Goal: Task Accomplishment & Management: Complete application form

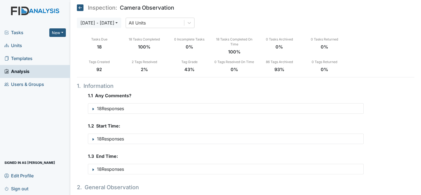
click at [16, 44] on span "Units" at bounding box center [13, 45] width 18 height 9
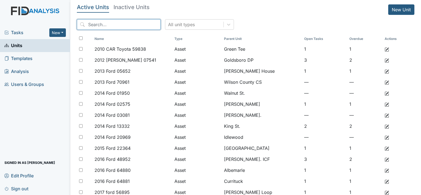
click at [119, 25] on input "search" at bounding box center [119, 24] width 84 height 10
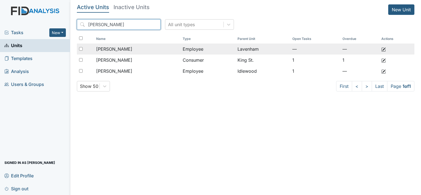
type input "pearson"
click at [128, 44] on td "[PERSON_NAME]" at bounding box center [137, 49] width 87 height 11
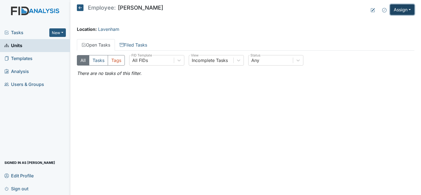
click at [405, 9] on button "Assign" at bounding box center [402, 9] width 24 height 10
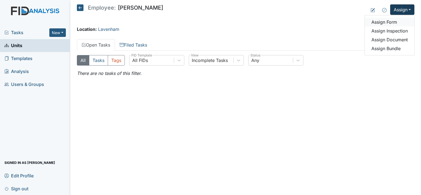
click at [392, 22] on link "Assign Form" at bounding box center [390, 22] width 50 height 9
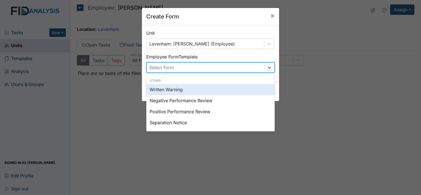
click at [200, 71] on div "Select Form" at bounding box center [206, 68] width 118 height 10
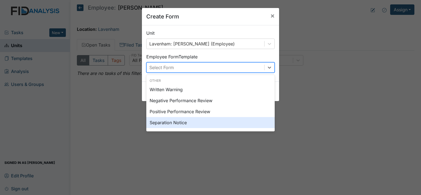
click at [176, 122] on div "Separation Notice" at bounding box center [210, 122] width 128 height 11
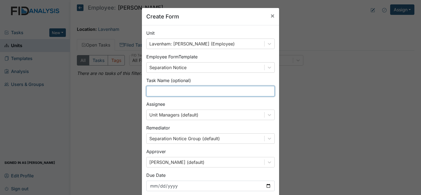
drag, startPoint x: 178, startPoint y: 91, endPoint x: 179, endPoint y: 89, distance: 2.8
click at [178, 91] on input "text" at bounding box center [210, 91] width 128 height 10
type input "separation"
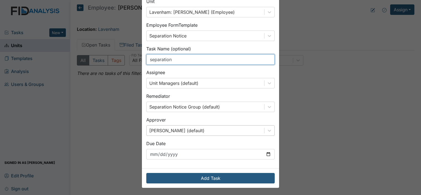
scroll to position [32, 0]
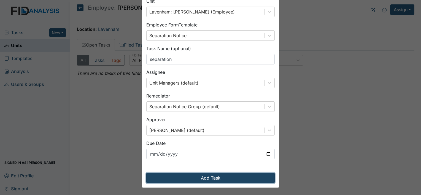
click at [234, 180] on button "Add Task" at bounding box center [210, 178] width 128 height 10
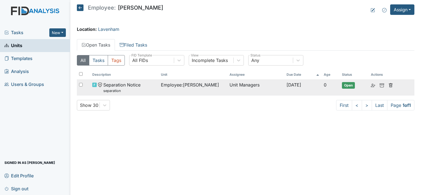
click at [123, 85] on span "Separation Notice separation" at bounding box center [121, 88] width 37 height 12
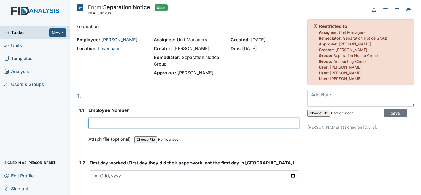
click at [108, 121] on input "text" at bounding box center [193, 123] width 211 height 10
type input "30057"
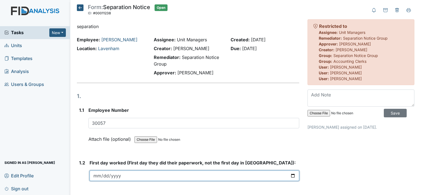
drag, startPoint x: 130, startPoint y: 176, endPoint x: 135, endPoint y: 169, distance: 8.9
click at [130, 175] on input "date" at bounding box center [195, 176] width 210 height 10
type input "2025-08-04"
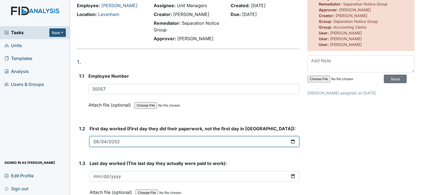
scroll to position [55, 0]
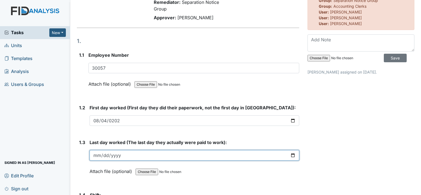
click at [115, 155] on input "date" at bounding box center [195, 155] width 210 height 10
click at [99, 155] on input "date" at bounding box center [195, 155] width 210 height 10
type input "0200-08-04"
click at [102, 153] on input "date" at bounding box center [195, 155] width 210 height 10
type input "2025-08-04"
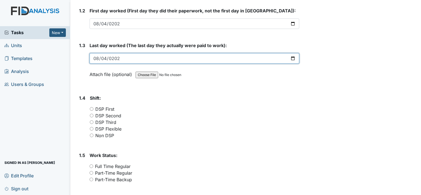
scroll to position [165, 0]
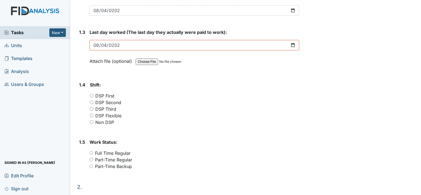
click at [114, 101] on label "DSP Second" at bounding box center [108, 102] width 26 height 7
click at [93, 101] on input "DSP Second" at bounding box center [92, 103] width 4 height 4
radio input "true"
click at [123, 160] on label "Part-Time Regular" at bounding box center [113, 159] width 37 height 7
drag, startPoint x: 123, startPoint y: 160, endPoint x: 91, endPoint y: 159, distance: 32.0
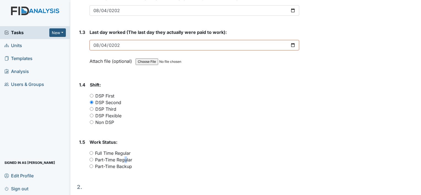
click at [91, 159] on input "Part-Time Regular" at bounding box center [92, 160] width 4 height 4
radio input "true"
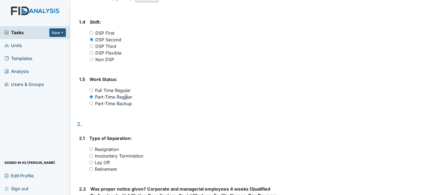
scroll to position [248, 0]
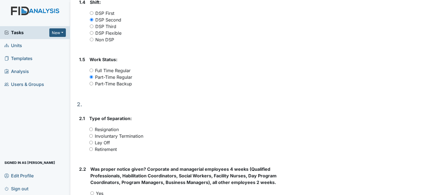
drag, startPoint x: 114, startPoint y: 130, endPoint x: 120, endPoint y: 128, distance: 6.9
click at [114, 130] on label "Resignation" at bounding box center [107, 129] width 24 height 7
click at [93, 130] on input "Resignation" at bounding box center [91, 130] width 4 height 4
radio input "true"
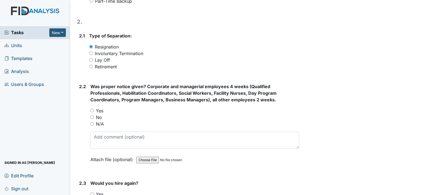
click at [99, 123] on label "N/A" at bounding box center [100, 124] width 8 height 7
click at [94, 123] on input "N/A" at bounding box center [92, 124] width 4 height 4
radio input "true"
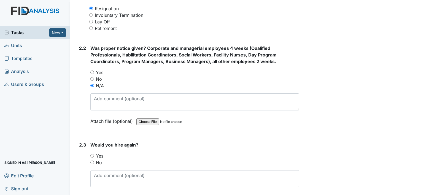
scroll to position [413, 0]
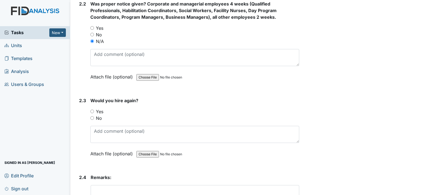
click at [99, 117] on label "No" at bounding box center [99, 118] width 6 height 7
click at [94, 117] on input "No" at bounding box center [92, 118] width 4 height 4
radio input "true"
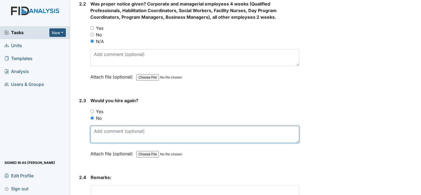
click at [112, 133] on textarea at bounding box center [194, 134] width 209 height 17
type textarea "w"
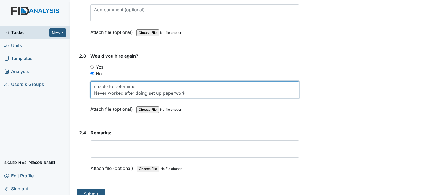
scroll to position [465, 0]
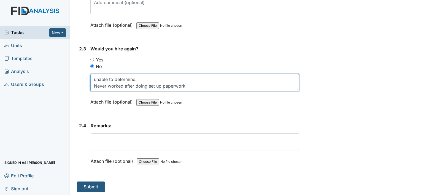
type textarea "unable to determine. Never worked after doing set up paperwork"
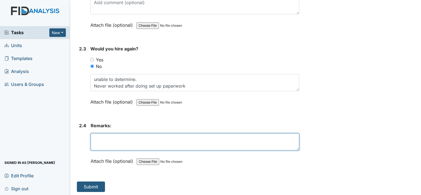
click at [123, 143] on textarea at bounding box center [195, 141] width 209 height 17
type textarea "Hired but never attended orientation"
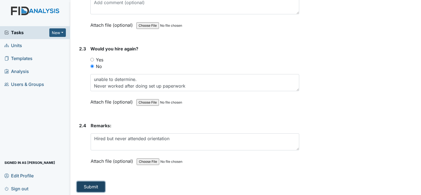
click at [100, 183] on button "Submit" at bounding box center [91, 187] width 28 height 10
